Goal: Task Accomplishment & Management: Complete application form

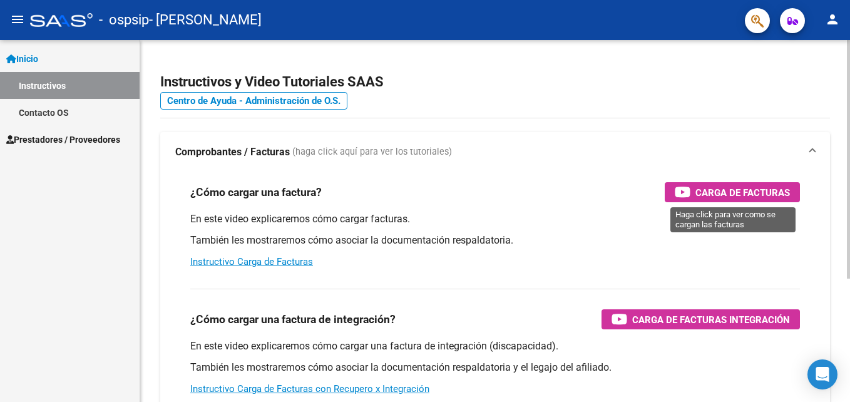
click at [743, 194] on span "Carga de Facturas" at bounding box center [742, 193] width 94 height 16
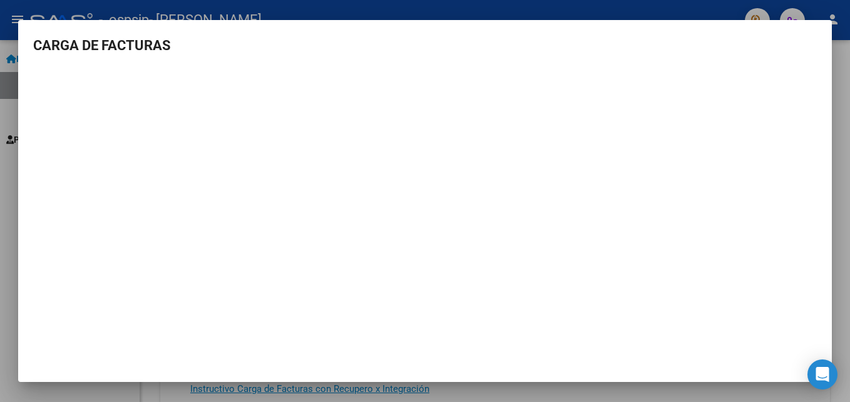
click at [845, 203] on div at bounding box center [425, 201] width 850 height 402
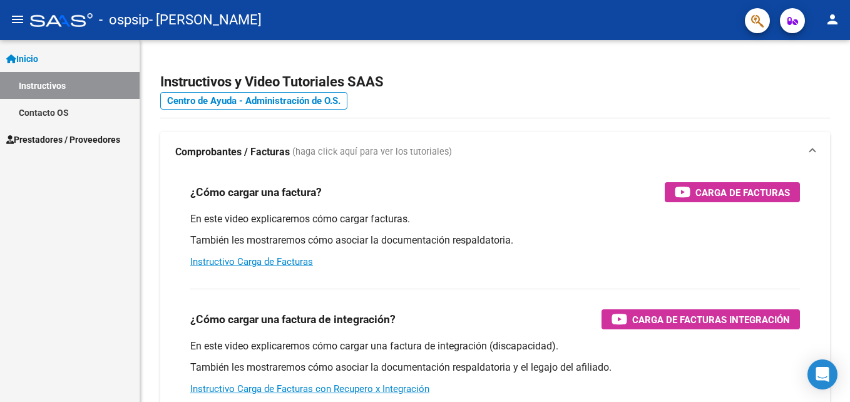
click at [90, 141] on span "Prestadores / Proveedores" at bounding box center [63, 140] width 114 height 14
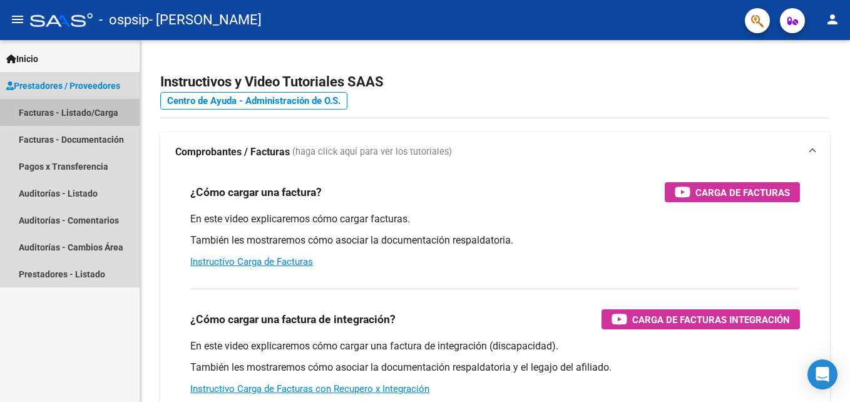
click at [56, 119] on link "Facturas - Listado/Carga" at bounding box center [70, 112] width 140 height 27
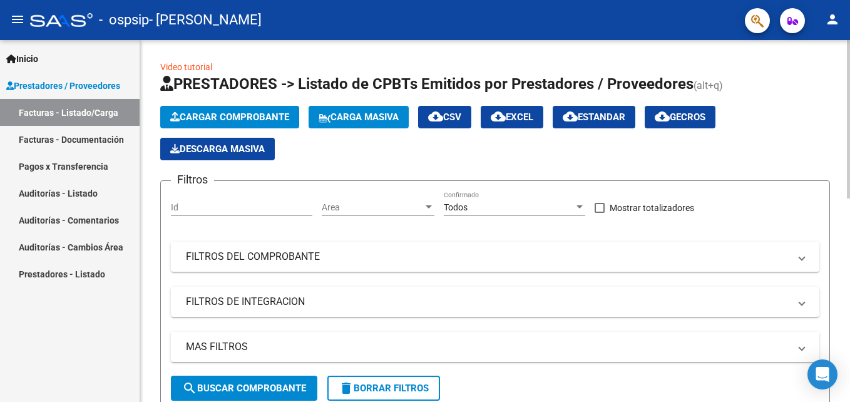
click at [250, 119] on span "Cargar Comprobante" at bounding box center [229, 116] width 119 height 11
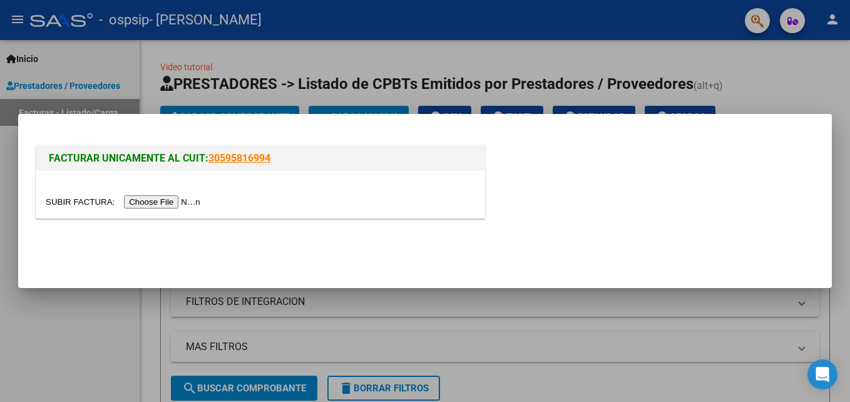
click at [169, 200] on input "file" at bounding box center [125, 201] width 158 height 13
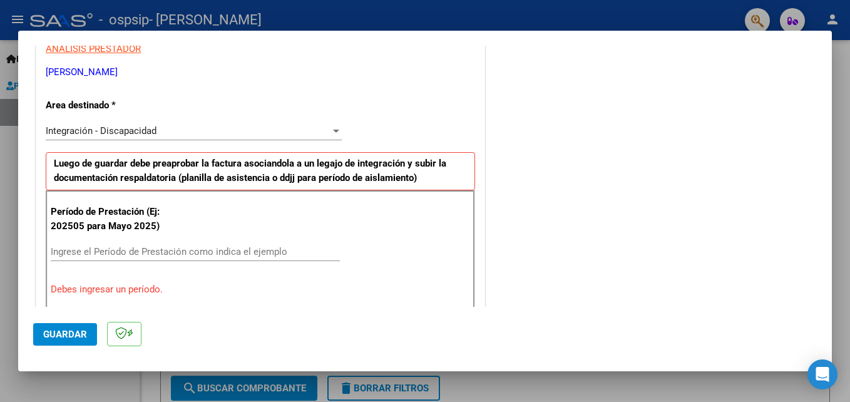
scroll to position [305, 0]
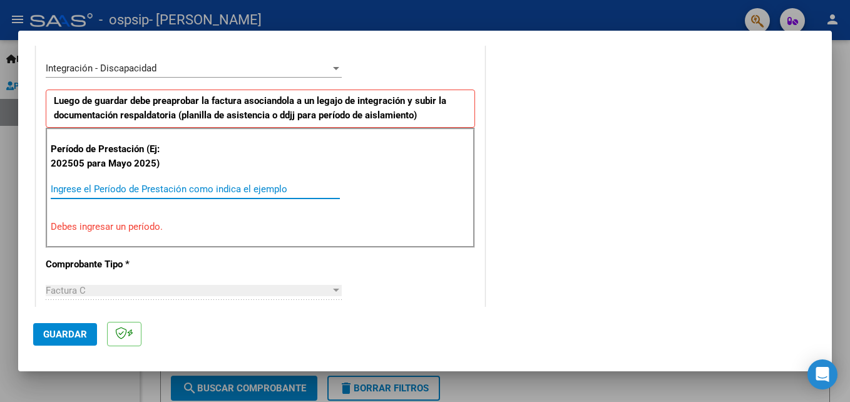
click at [200, 186] on input "Ingrese el Período de Prestación como indica el ejemplo" at bounding box center [195, 188] width 289 height 11
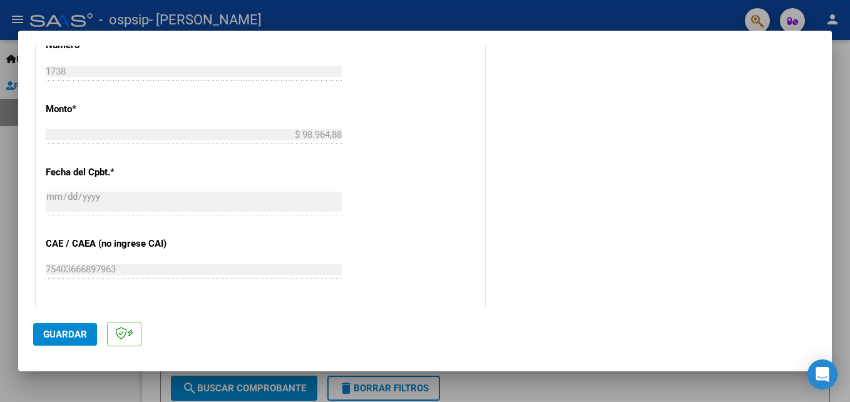
scroll to position [681, 0]
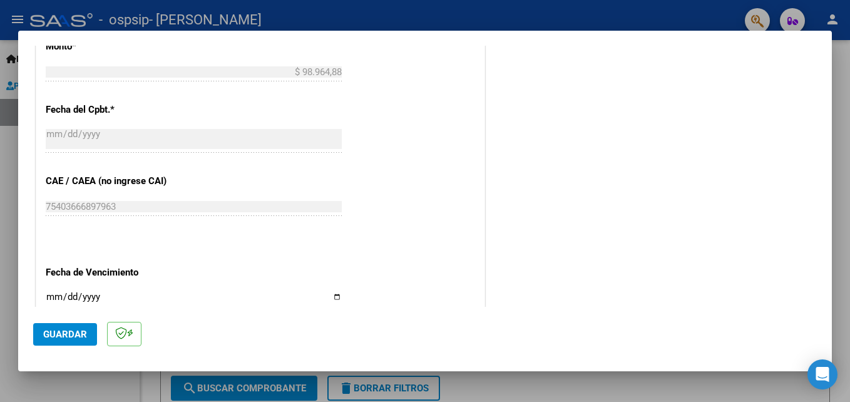
type input "202509"
click at [74, 293] on input "Ingresar la fecha" at bounding box center [194, 302] width 296 height 20
click at [56, 293] on input "Ingresar la fecha" at bounding box center [194, 302] width 296 height 20
type input "[DATE]"
drag, startPoint x: 55, startPoint y: 335, endPoint x: 66, endPoint y: 330, distance: 12.6
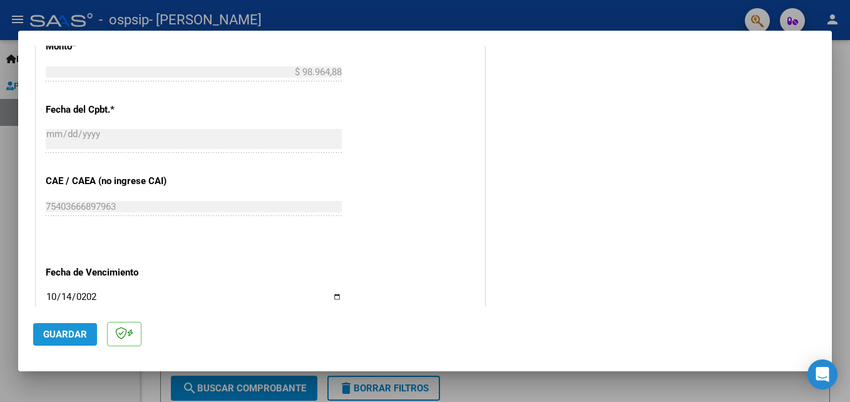
click at [56, 334] on span "Guardar" at bounding box center [65, 333] width 44 height 11
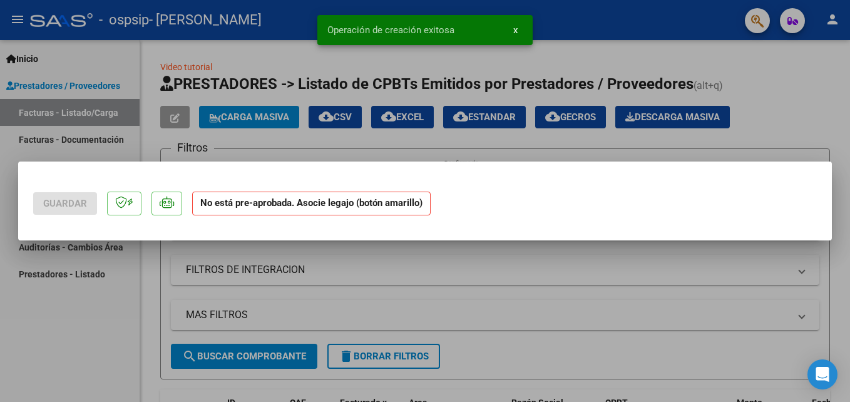
scroll to position [0, 0]
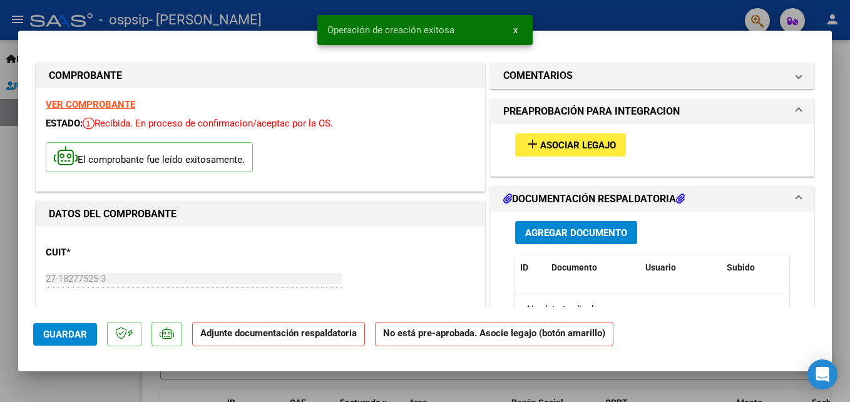
click at [560, 148] on span "Asociar Legajo" at bounding box center [578, 145] width 76 height 11
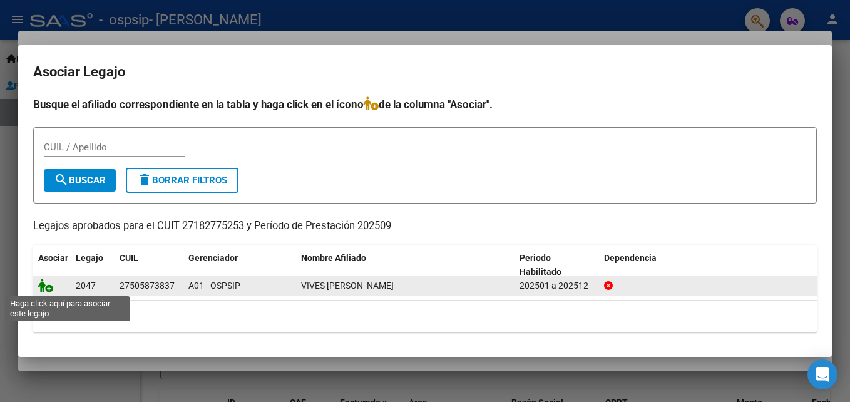
click at [48, 285] on icon at bounding box center [45, 285] width 15 height 14
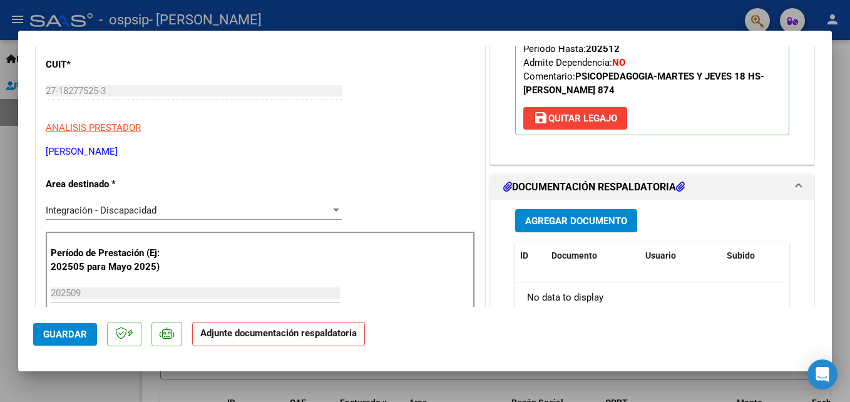
scroll to position [250, 0]
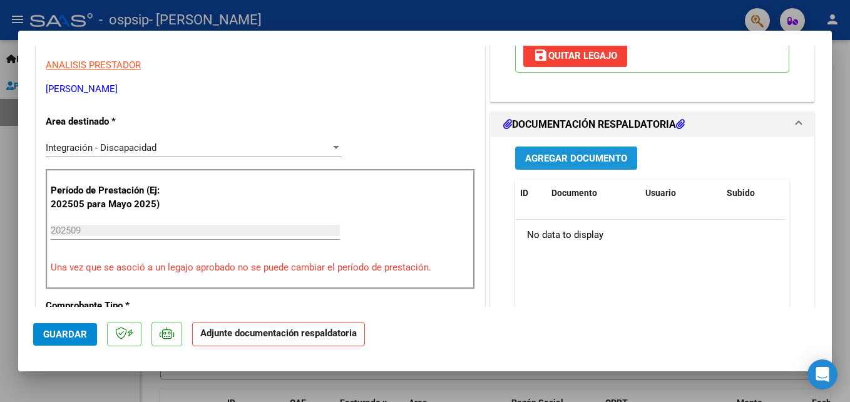
click at [551, 156] on span "Agregar Documento" at bounding box center [576, 158] width 102 height 11
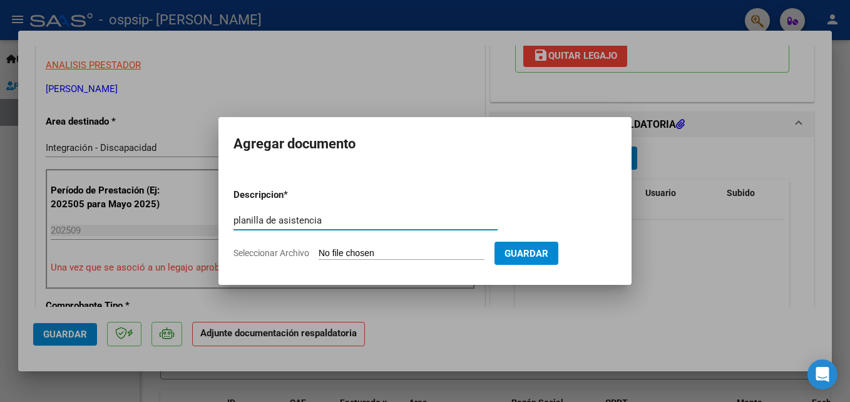
type input "planilla de asistencia"
click at [281, 253] on span "Seleccionar Archivo" at bounding box center [271, 253] width 76 height 10
click at [318, 253] on input "Seleccionar Archivo" at bounding box center [401, 254] width 166 height 12
type input "C:\fakepath\[PERSON_NAME].pdf"
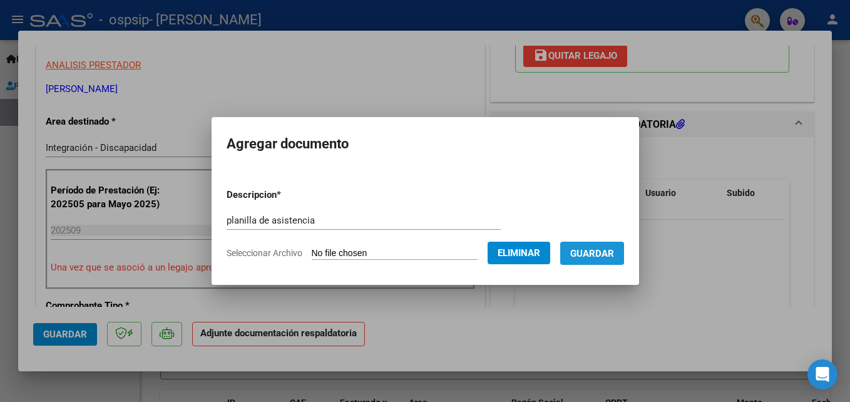
click at [601, 253] on span "Guardar" at bounding box center [592, 253] width 44 height 11
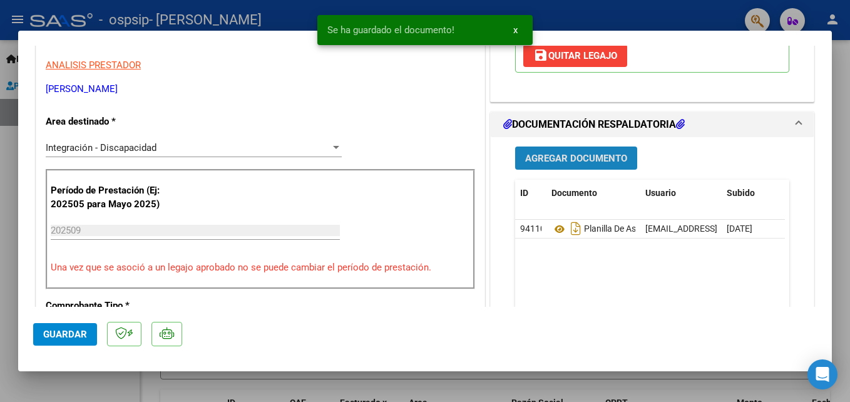
click at [562, 160] on span "Agregar Documento" at bounding box center [576, 158] width 102 height 11
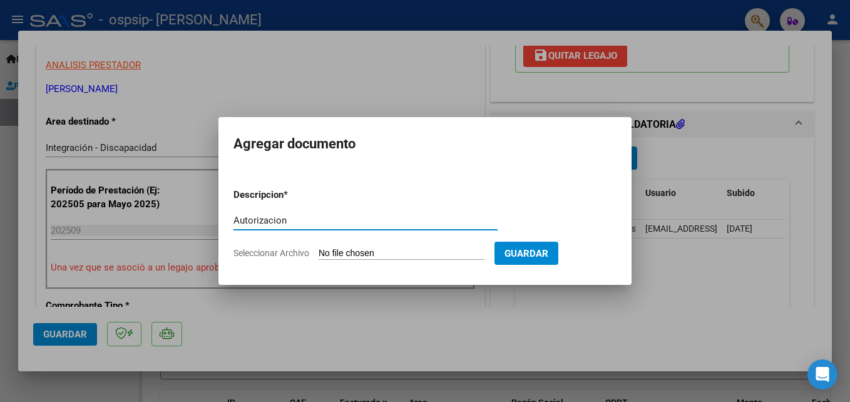
type input "Autorizacion"
click at [273, 258] on span "Seleccionar Archivo" at bounding box center [271, 253] width 76 height 10
click at [318, 258] on input "Seleccionar Archivo" at bounding box center [401, 254] width 166 height 12
type input "C:\fakepath\VIVES ALMA PSP-AUTORIZACION 2025 SEGUN RESOLUCION 360 22 (2)_firmad…"
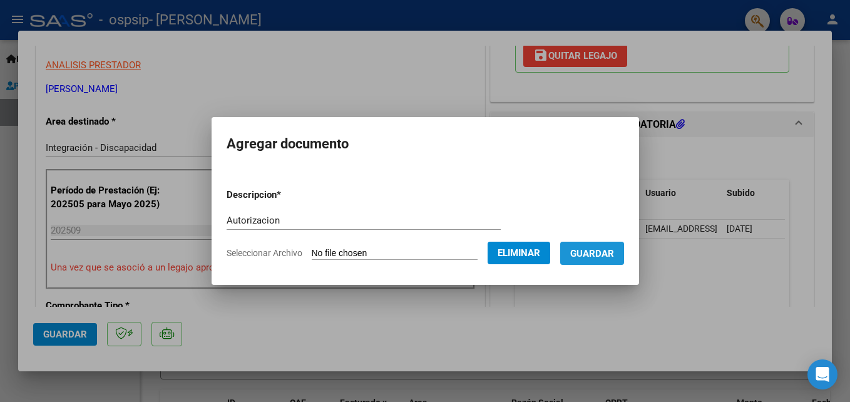
click at [614, 253] on span "Guardar" at bounding box center [592, 253] width 44 height 11
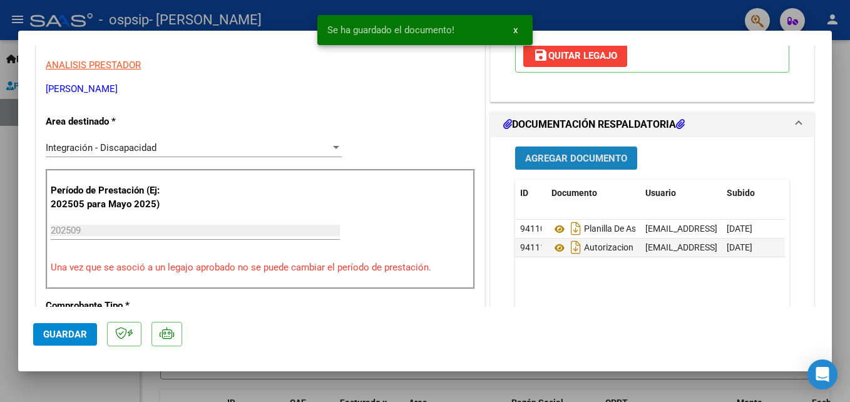
click at [559, 158] on span "Agregar Documento" at bounding box center [576, 158] width 102 height 11
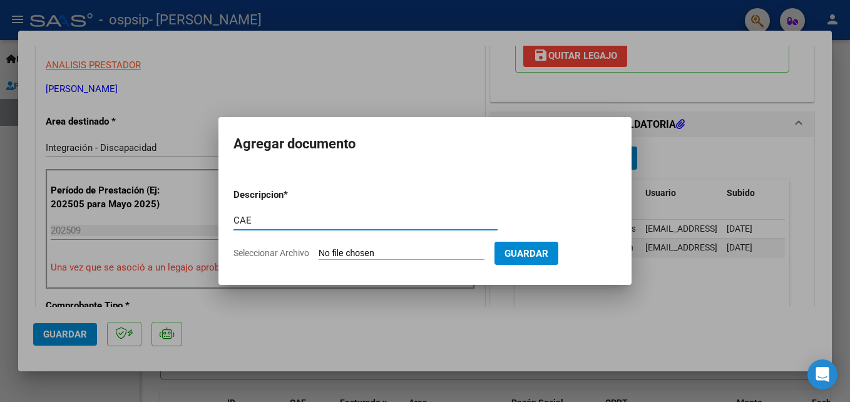
type input "CAE"
click at [298, 250] on span "Seleccionar Archivo" at bounding box center [271, 253] width 76 height 10
click at [318, 250] on input "Seleccionar Archivo" at bounding box center [401, 254] width 166 height 12
type input "C:\fakepath\Constatación de Comprobantes _ AFIPVIves.pdf"
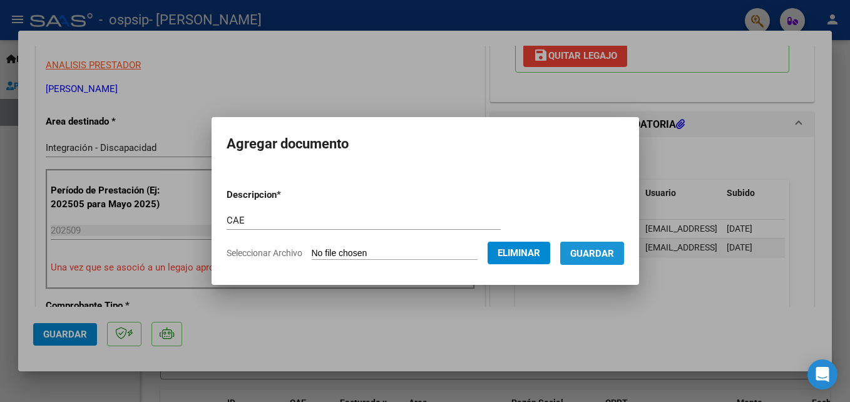
click at [604, 255] on span "Guardar" at bounding box center [592, 253] width 44 height 11
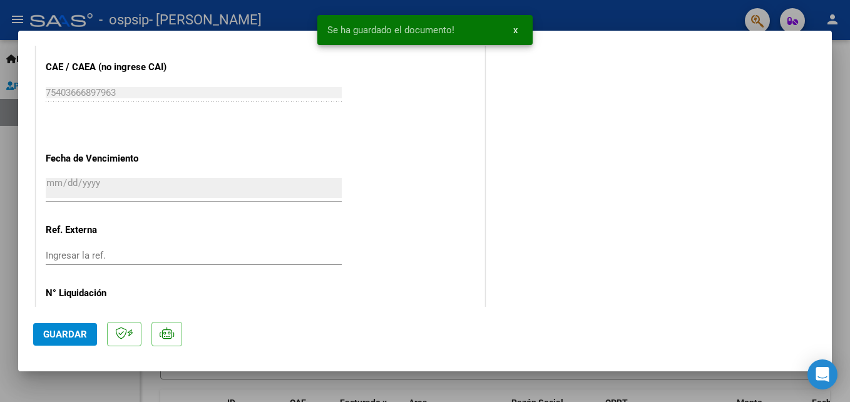
scroll to position [859, 0]
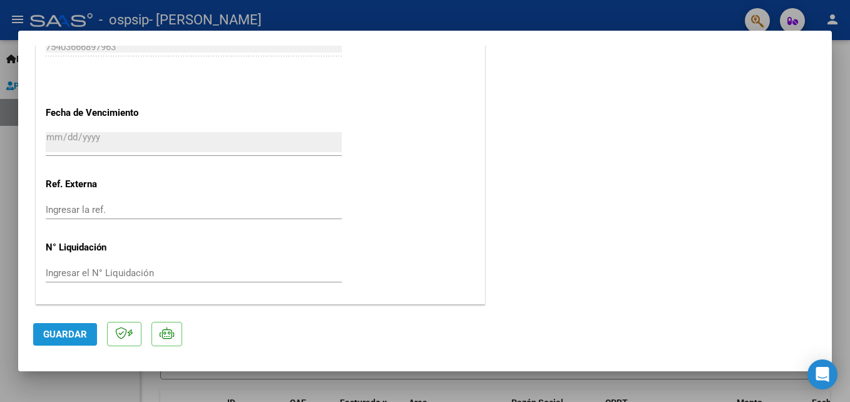
drag, startPoint x: 51, startPoint y: 333, endPoint x: 65, endPoint y: 330, distance: 14.7
click at [51, 333] on span "Guardar" at bounding box center [65, 333] width 44 height 11
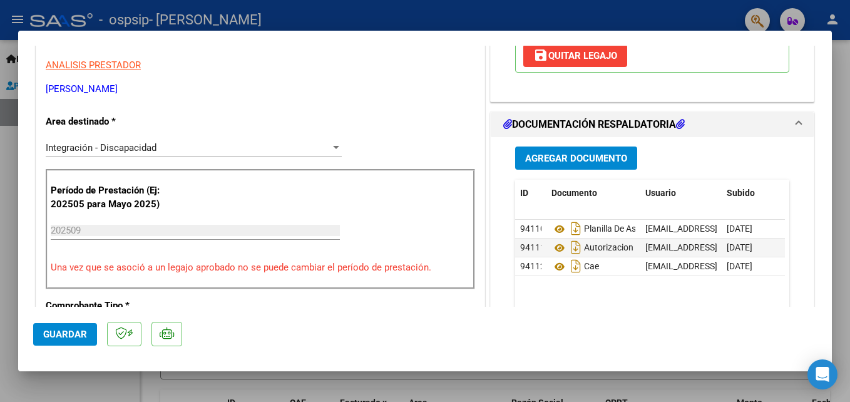
scroll to position [63, 0]
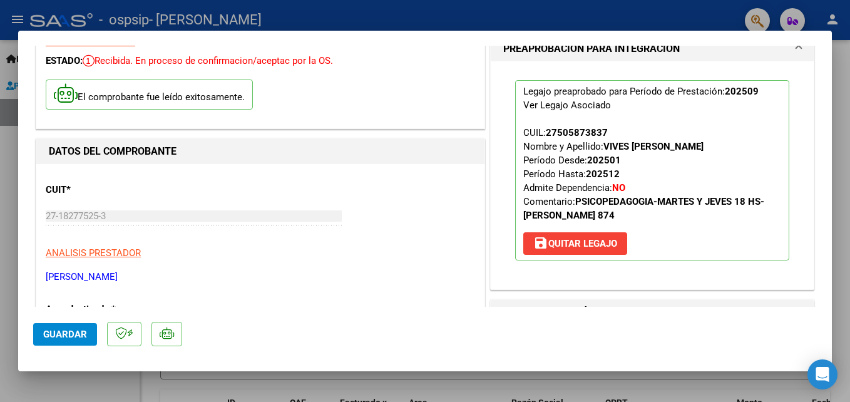
click at [848, 76] on div at bounding box center [425, 201] width 850 height 402
type input "$ 0,00"
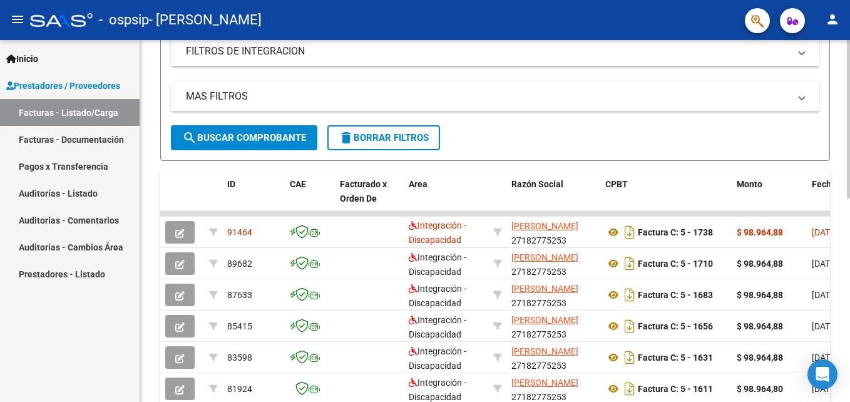
scroll to position [313, 0]
